Goal: Find contact information: Find contact information

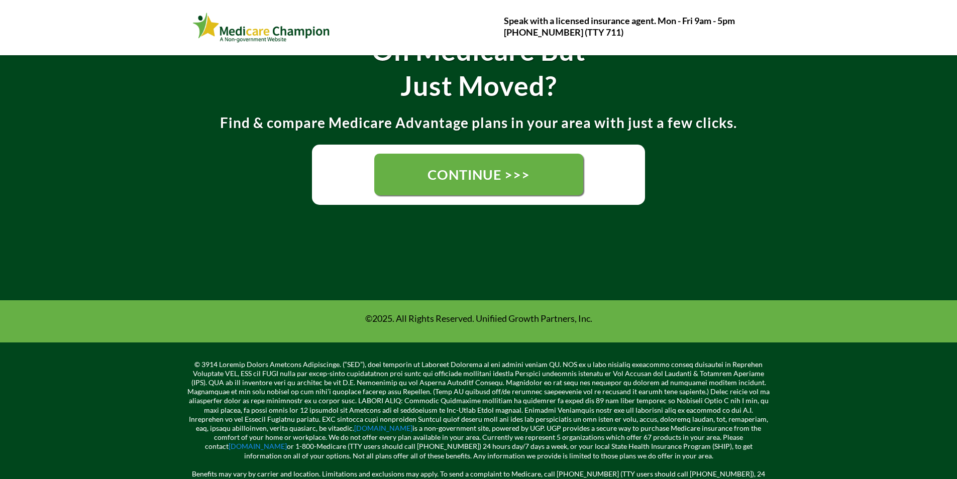
scroll to position [251, 0]
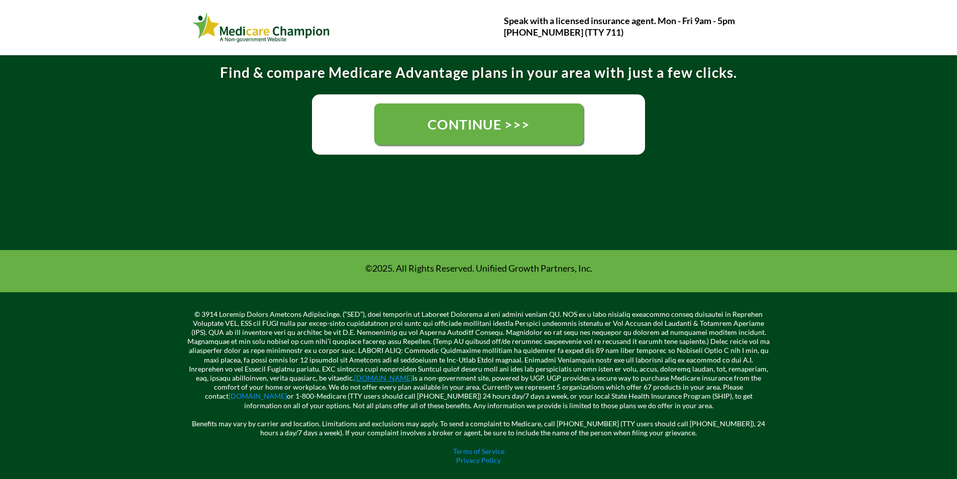
click at [354, 380] on link "[DOMAIN_NAME]" at bounding box center [383, 378] width 58 height 9
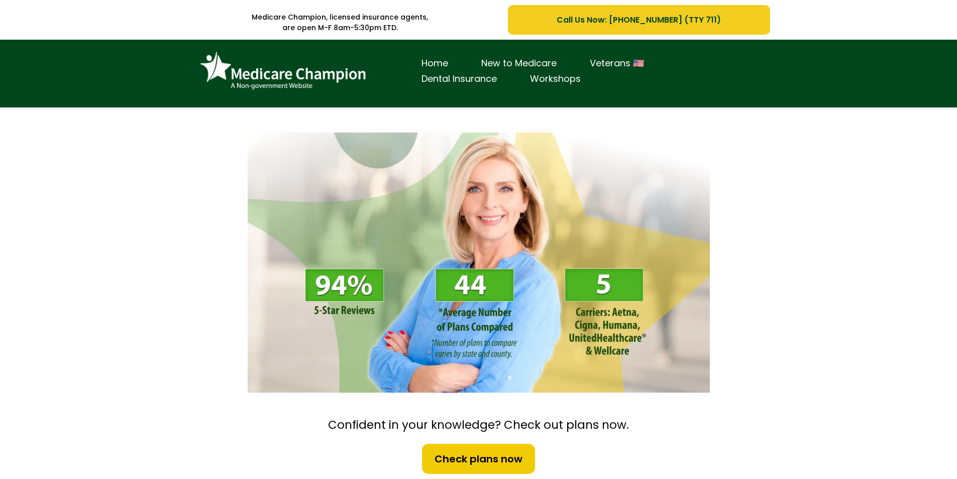
click at [569, 25] on span "Call Us Now: [PHONE_NUMBER] (TTY 711)" at bounding box center [638, 20] width 164 height 13
